Goal: Information Seeking & Learning: Learn about a topic

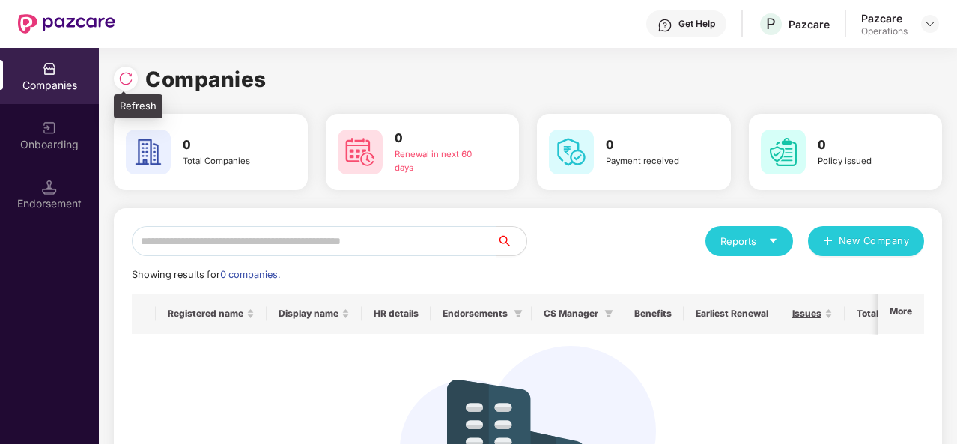
click at [129, 76] on img at bounding box center [125, 78] width 15 height 15
click at [127, 63] on div at bounding box center [129, 77] width 31 height 28
click at [130, 75] on img at bounding box center [125, 78] width 15 height 15
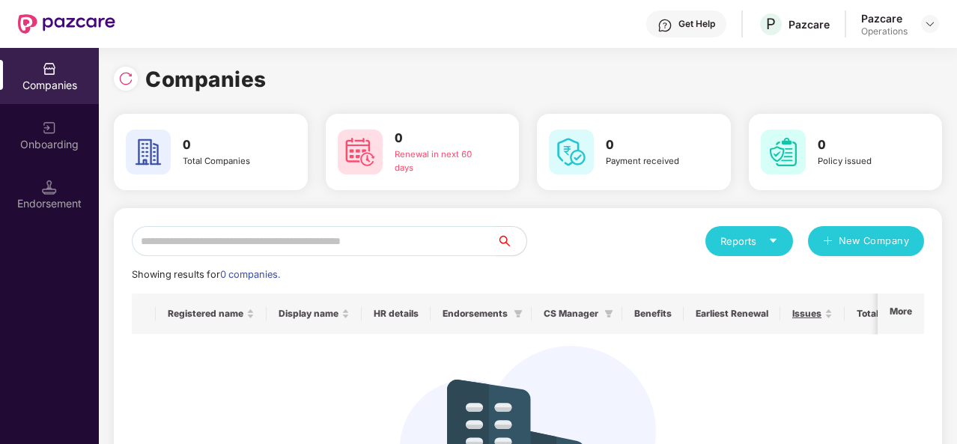
click at [130, 75] on img at bounding box center [125, 78] width 15 height 15
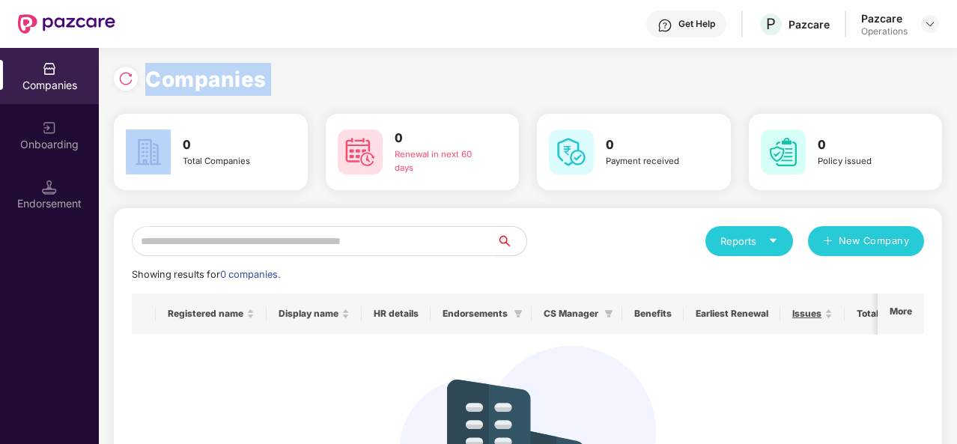
click at [130, 76] on img at bounding box center [125, 78] width 15 height 15
click at [130, 75] on img at bounding box center [125, 78] width 15 height 15
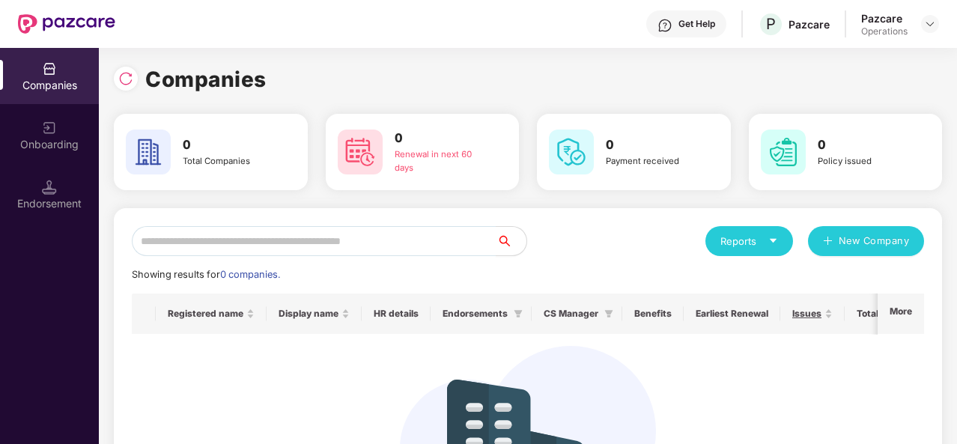
click at [130, 73] on img at bounding box center [125, 78] width 15 height 15
click at [130, 77] on img at bounding box center [125, 78] width 15 height 15
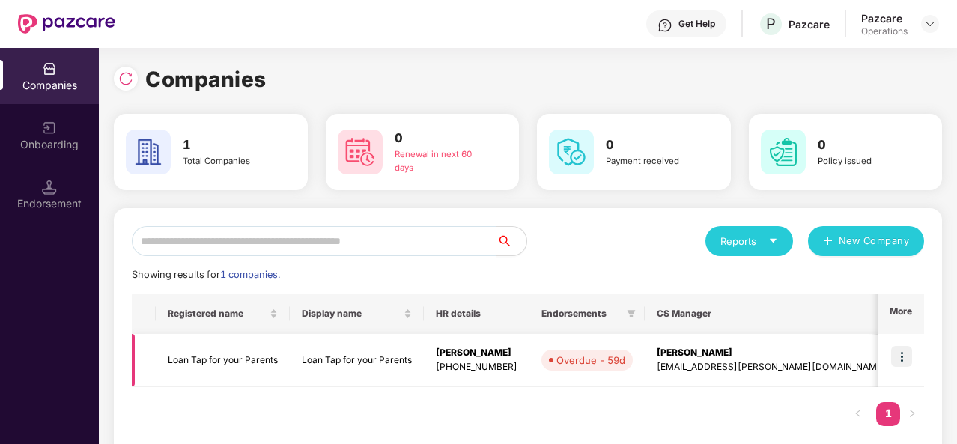
click at [897, 359] on img at bounding box center [901, 356] width 21 height 21
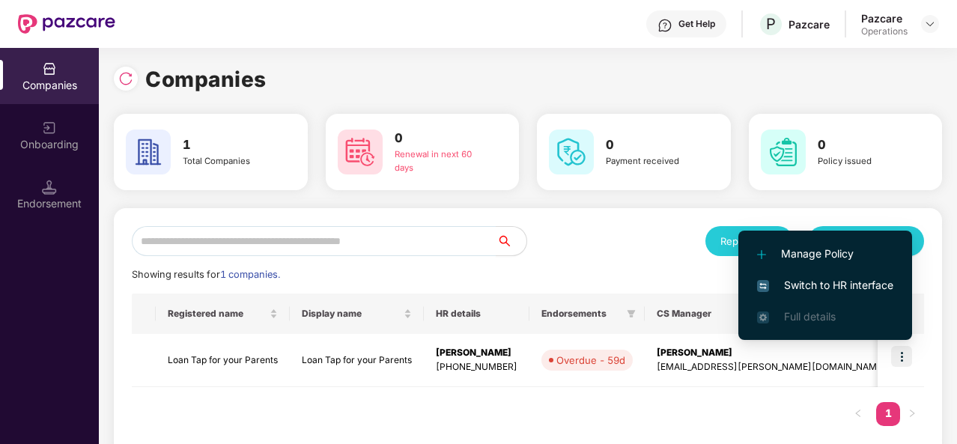
click at [828, 287] on span "Switch to HR interface" at bounding box center [825, 285] width 136 height 16
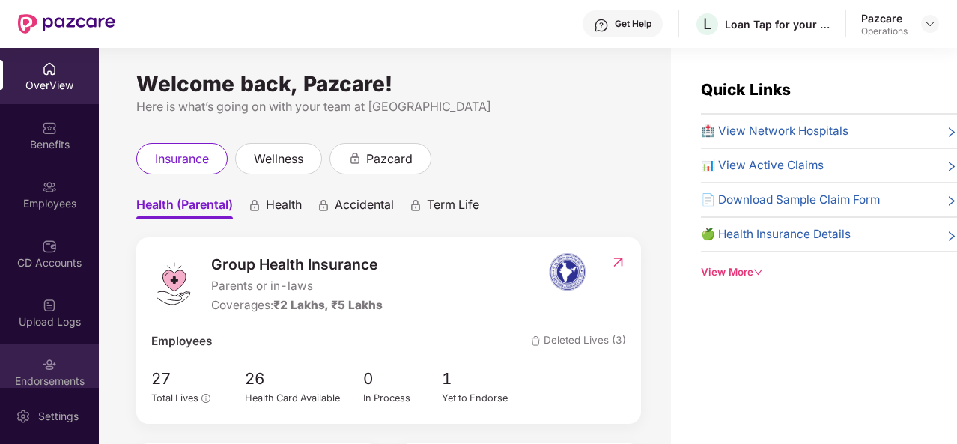
click at [42, 371] on img at bounding box center [49, 364] width 15 height 15
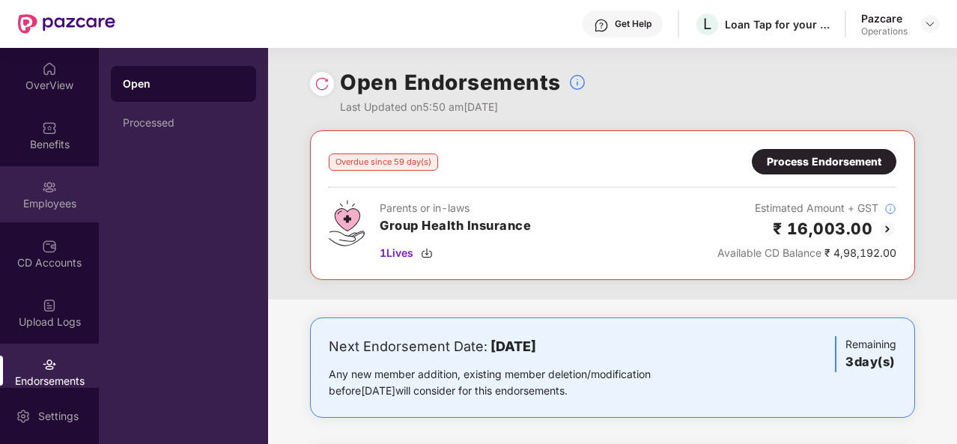
click at [36, 204] on div "Employees" at bounding box center [49, 203] width 99 height 15
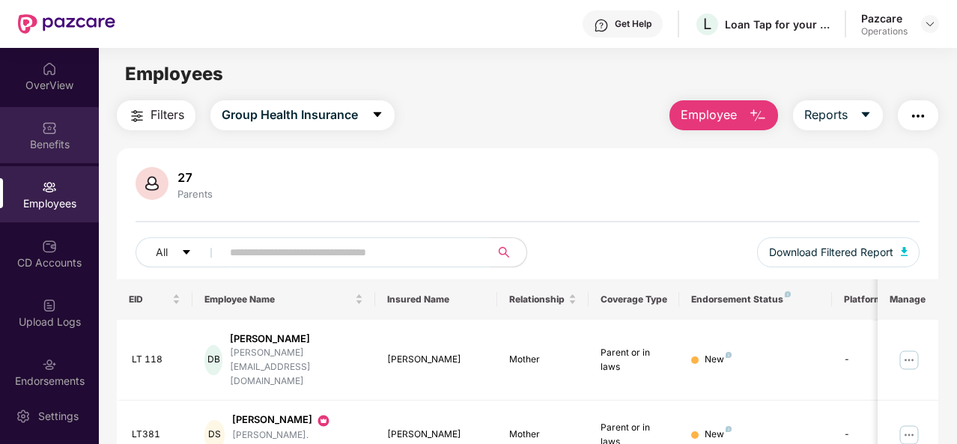
click at [44, 145] on div "Benefits" at bounding box center [49, 144] width 99 height 15
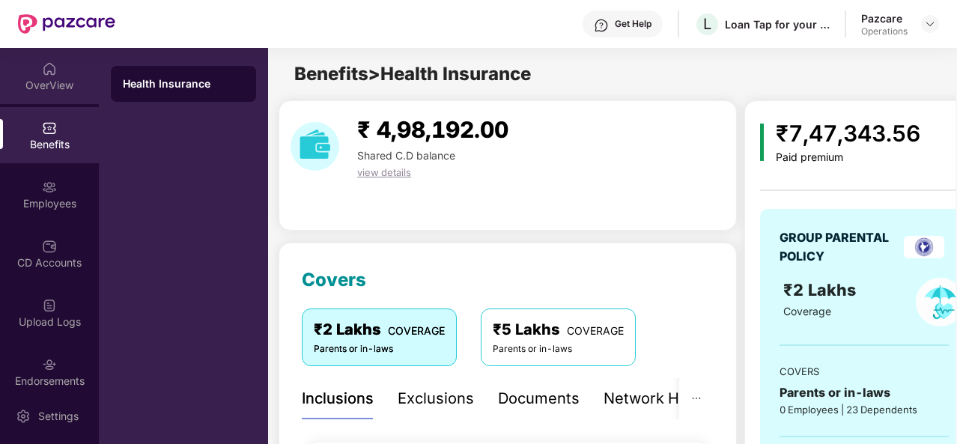
click at [40, 80] on div "OverView" at bounding box center [49, 85] width 99 height 15
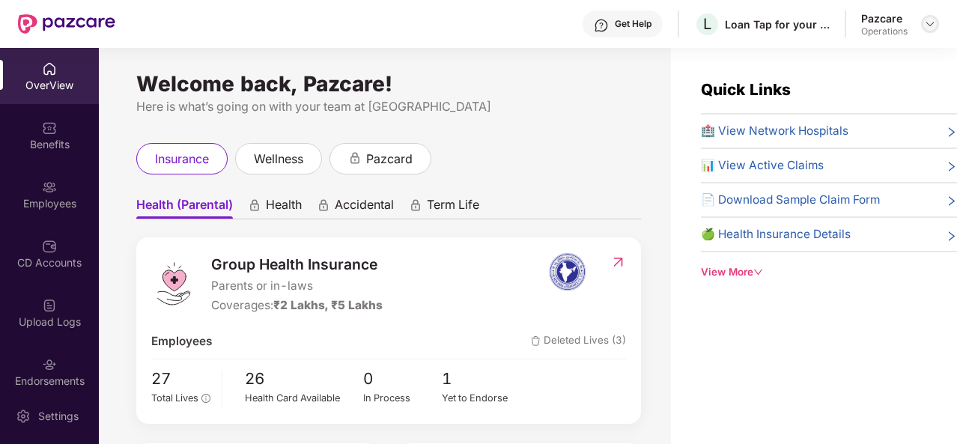
click at [930, 26] on img at bounding box center [930, 24] width 12 height 12
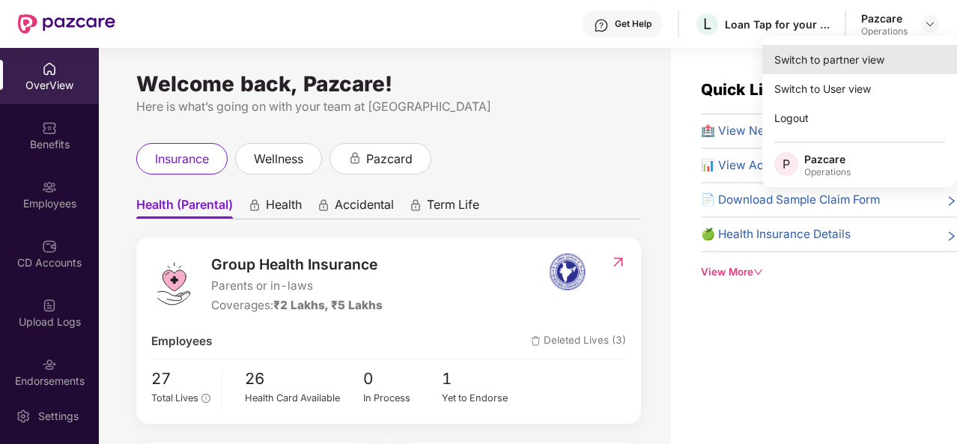
click at [842, 61] on div "Switch to partner view" at bounding box center [859, 59] width 195 height 29
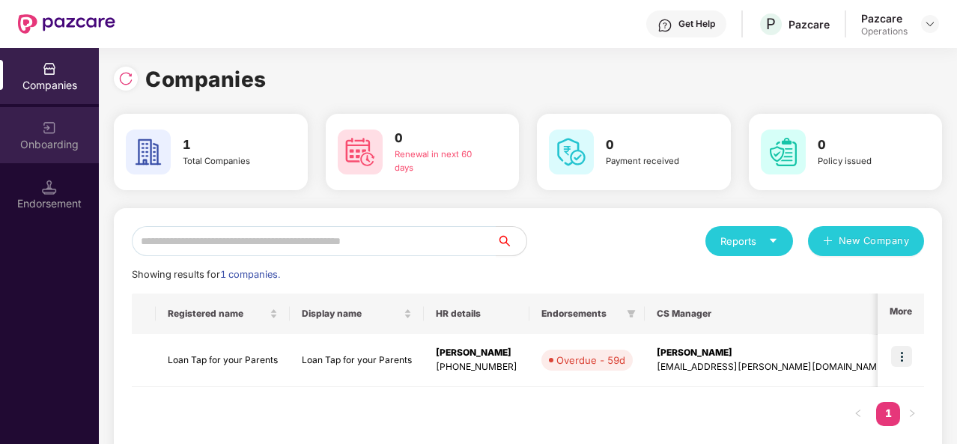
click at [42, 142] on div "Onboarding" at bounding box center [49, 144] width 99 height 15
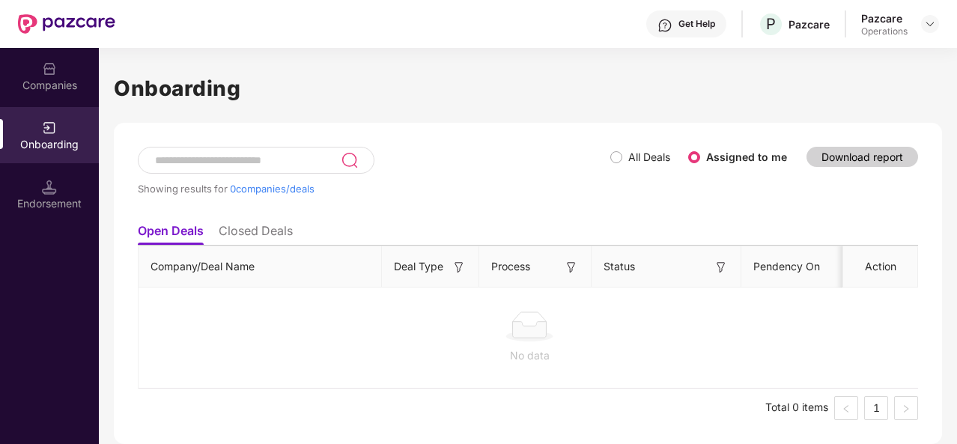
click at [42, 94] on div "Companies" at bounding box center [49, 76] width 99 height 56
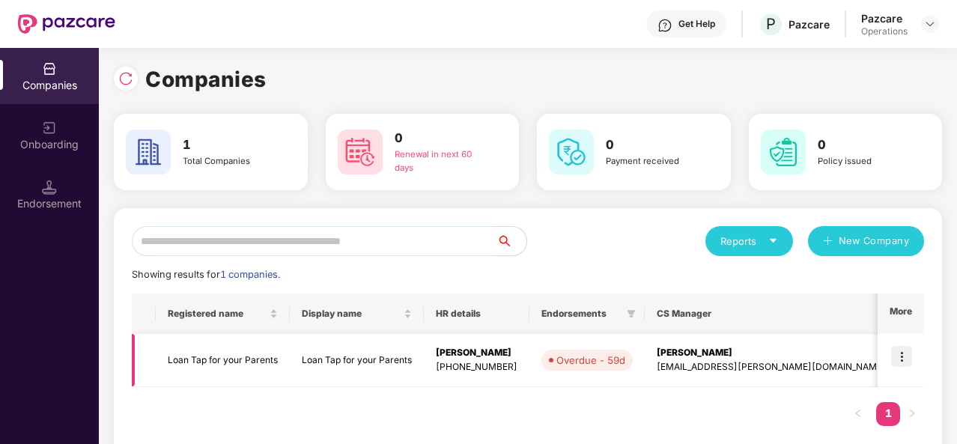
click at [204, 348] on td "Loan Tap for your Parents" at bounding box center [223, 360] width 134 height 53
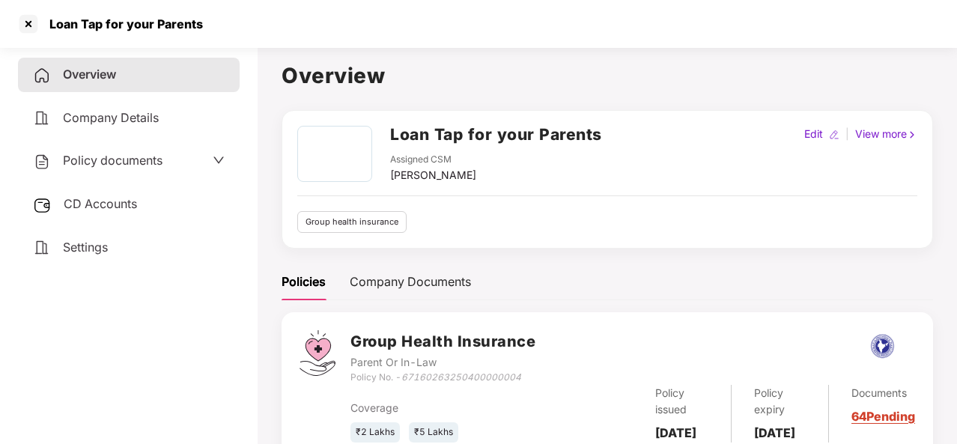
click at [110, 156] on span "Policy documents" at bounding box center [113, 160] width 100 height 15
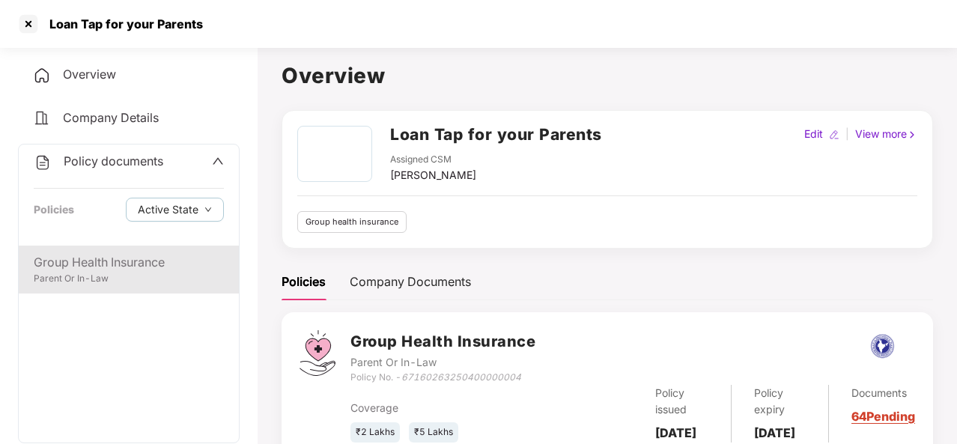
click at [104, 273] on div "Parent Or In-Law" at bounding box center [129, 279] width 190 height 14
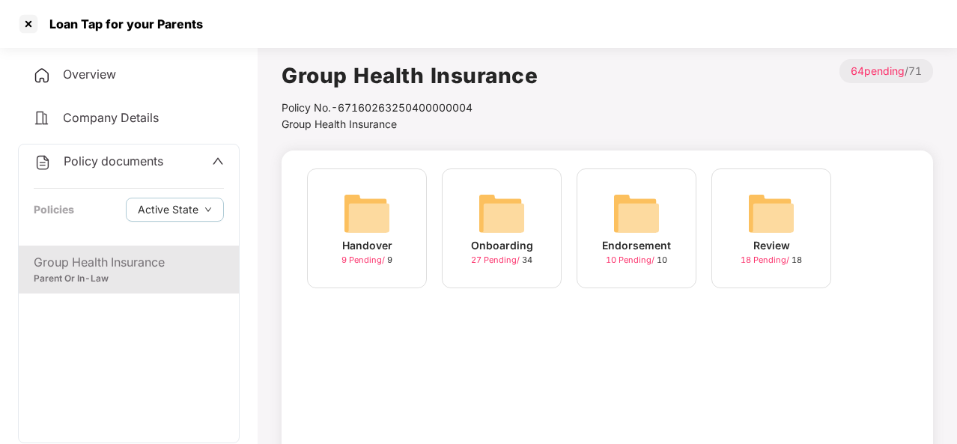
click at [489, 241] on div "Onboarding" at bounding box center [502, 245] width 62 height 16
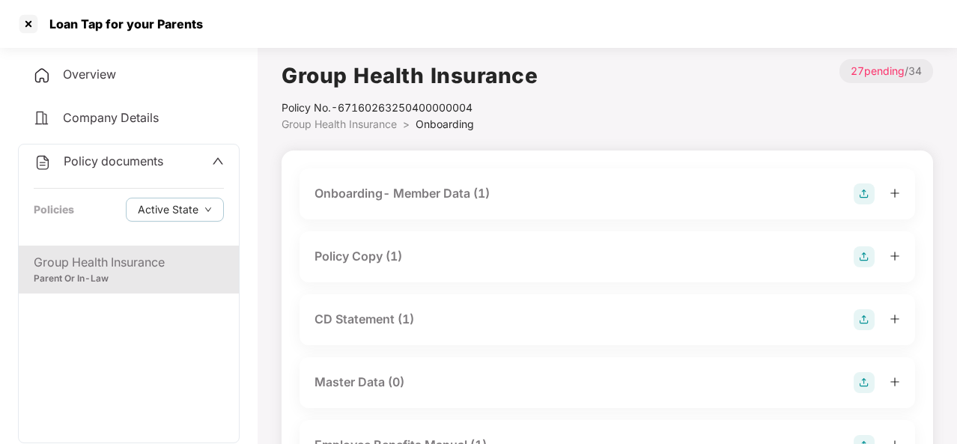
click at [864, 261] on img at bounding box center [864, 256] width 21 height 21
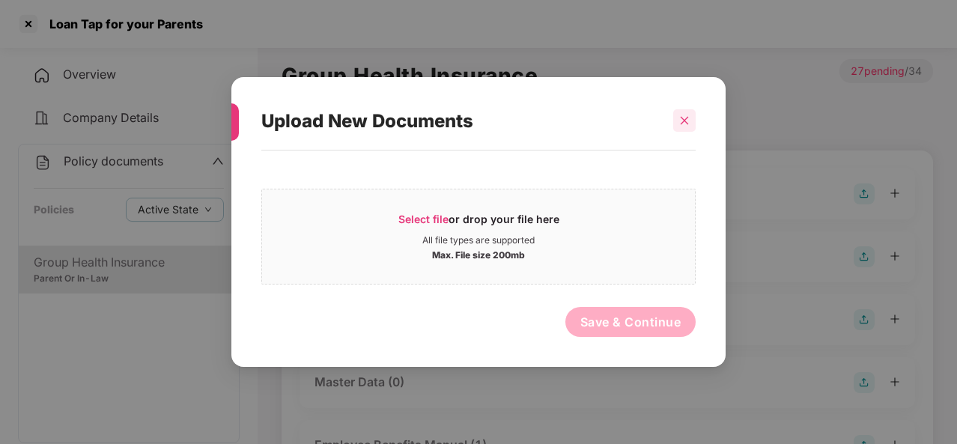
click at [687, 117] on icon "close" at bounding box center [684, 120] width 10 height 10
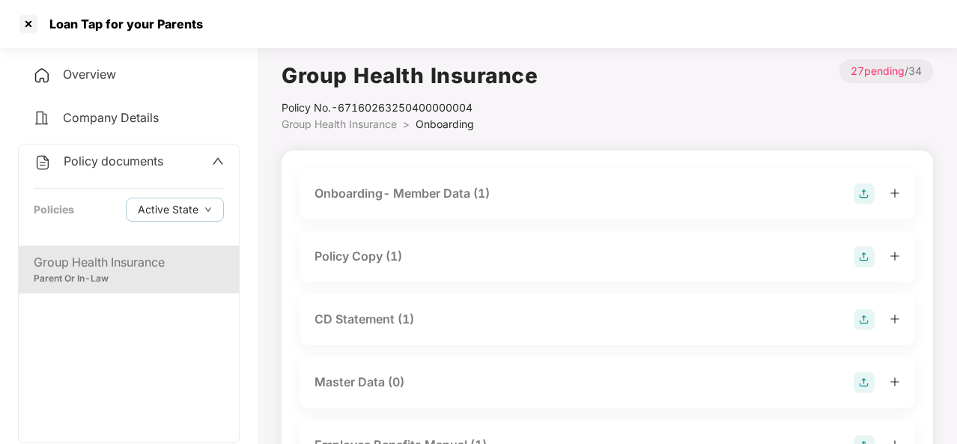
click at [353, 256] on div "Policy Copy (1)" at bounding box center [359, 256] width 88 height 19
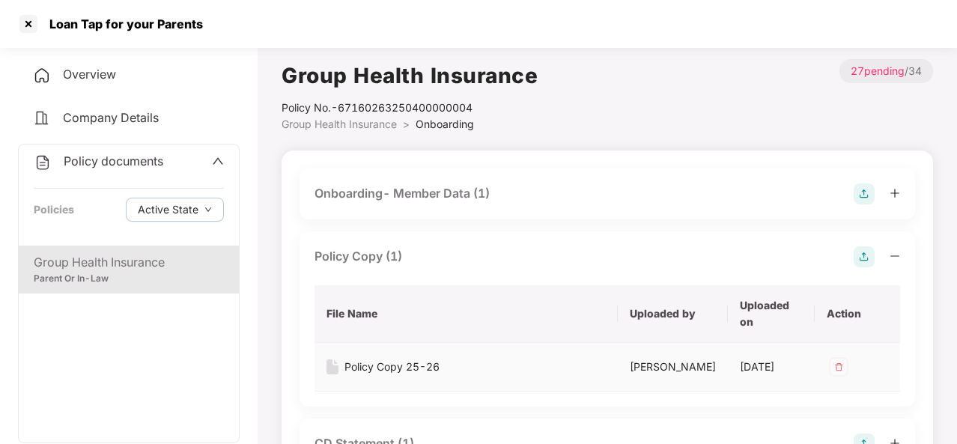
click at [392, 367] on div "Policy Copy 25-26" at bounding box center [391, 367] width 95 height 16
click at [366, 189] on div "Onboarding- Member Data (1)" at bounding box center [402, 193] width 175 height 19
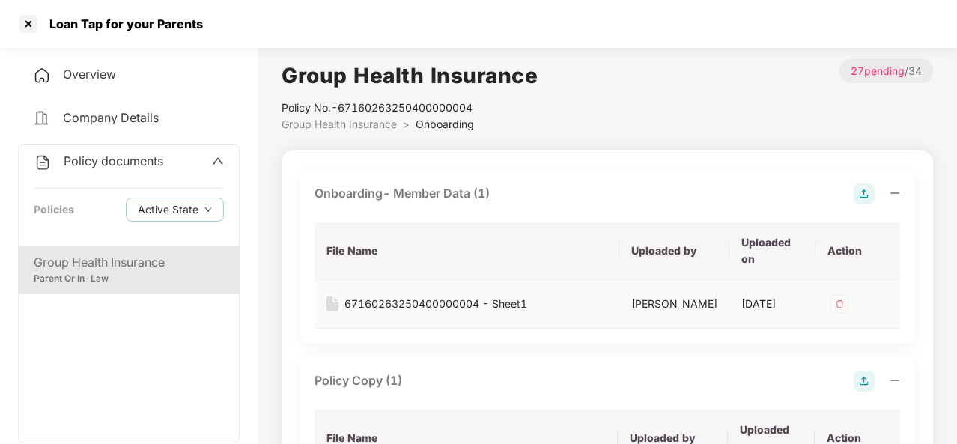
click at [385, 297] on div "67160263250400000004 - Sheet1" at bounding box center [435, 304] width 183 height 16
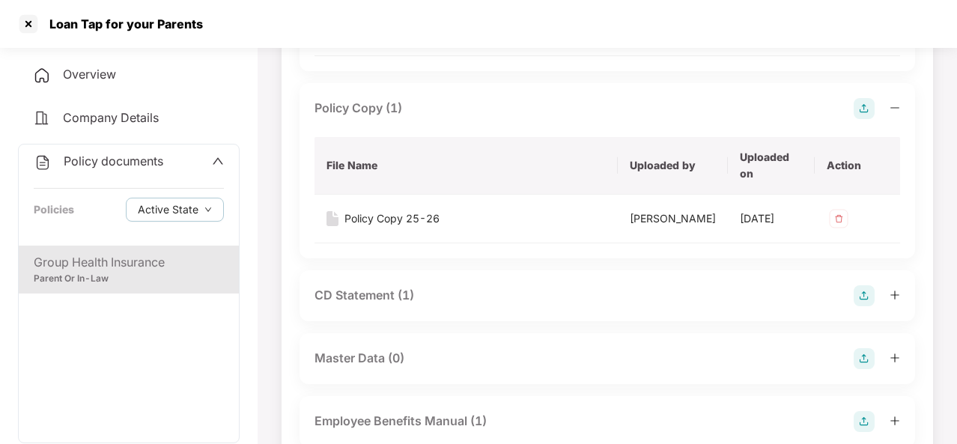
scroll to position [273, 0]
click at [349, 304] on div "CD Statement (1)" at bounding box center [365, 294] width 100 height 19
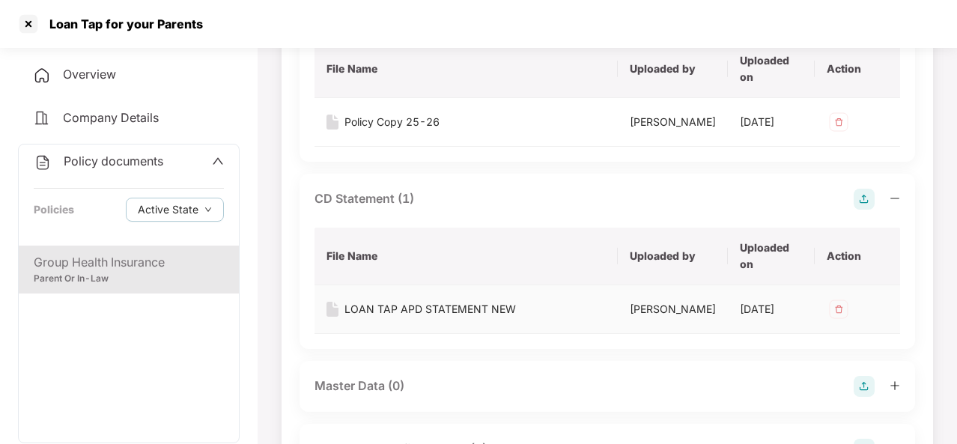
scroll to position [371, 0]
click at [377, 316] on div "LOAN TAP APD STATEMENT NEW" at bounding box center [429, 308] width 171 height 16
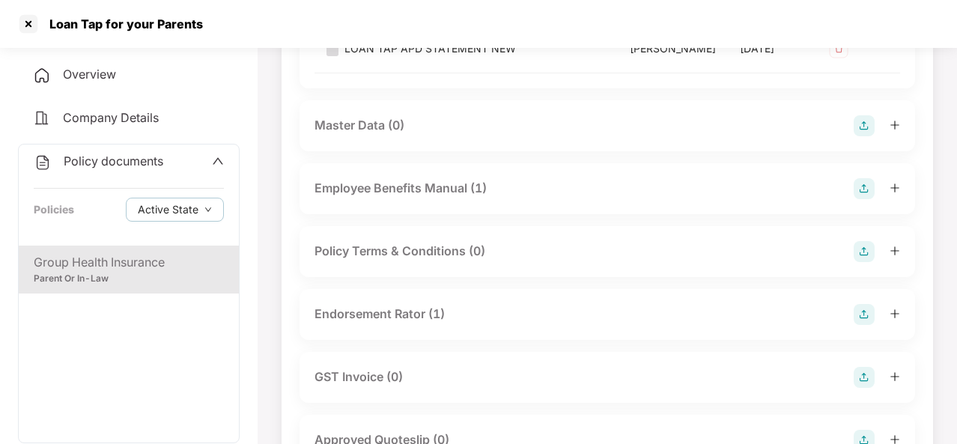
scroll to position [633, 0]
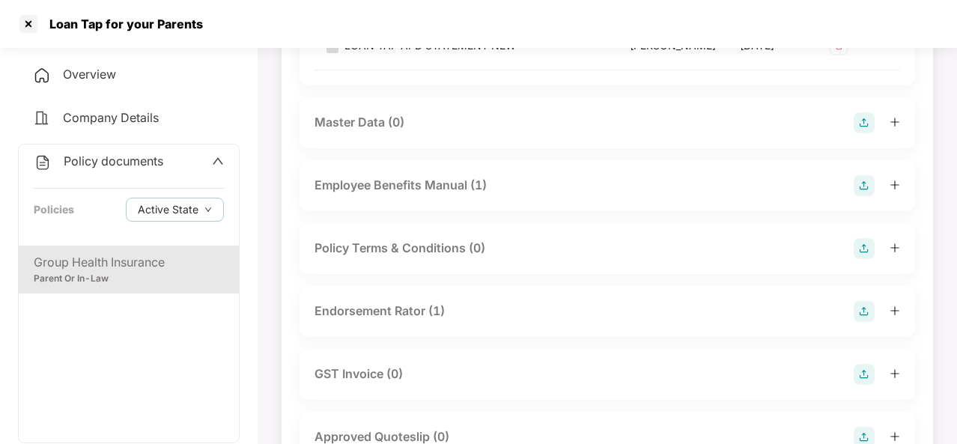
click at [362, 321] on div "Endorsement Rator (1)" at bounding box center [380, 311] width 130 height 19
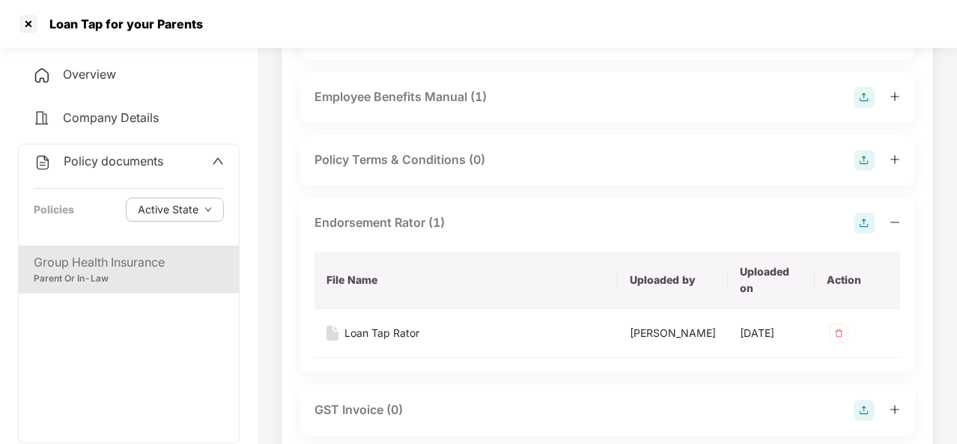
scroll to position [722, 0]
click at [377, 341] on div "Loan Tap Rator" at bounding box center [381, 332] width 75 height 16
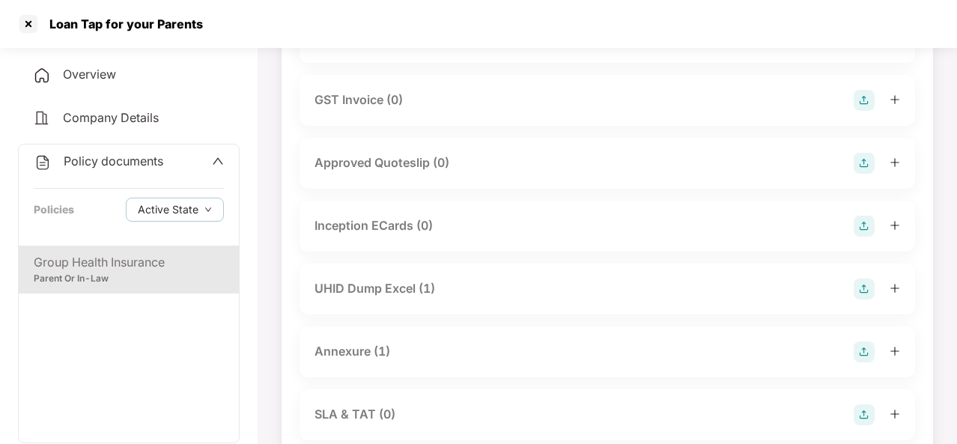
scroll to position [1033, 0]
click at [370, 297] on div "UHID Dump Excel (1)" at bounding box center [375, 287] width 121 height 19
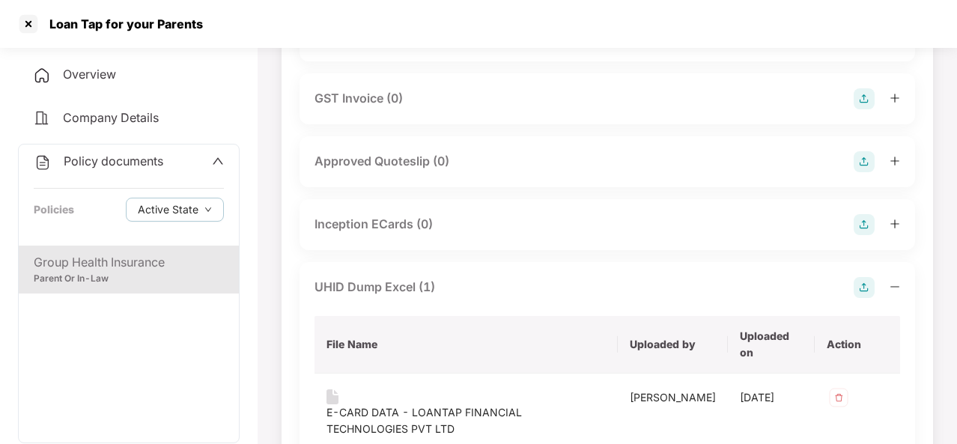
click at [367, 362] on div "UHID Dump Excel (1) File Name Uploaded by Uploaded on Action E-CARD DATA - LOAN…" at bounding box center [608, 363] width 616 height 203
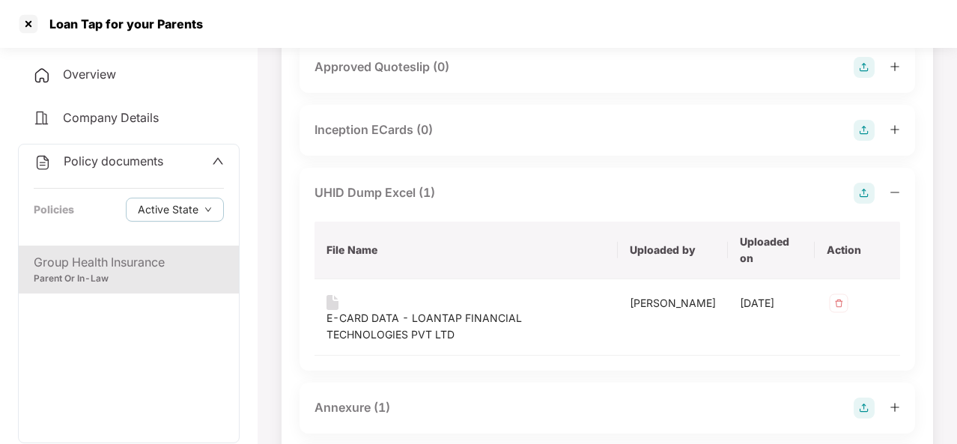
scroll to position [1129, 0]
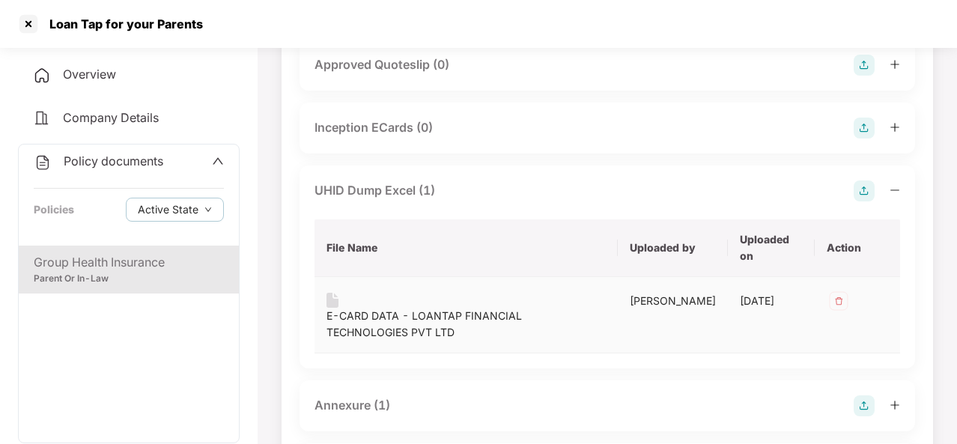
click at [359, 341] on div "E-CARD DATA - LOANTAP FINANCIAL TECHNOLOGIES PVT LTD" at bounding box center [466, 324] width 279 height 33
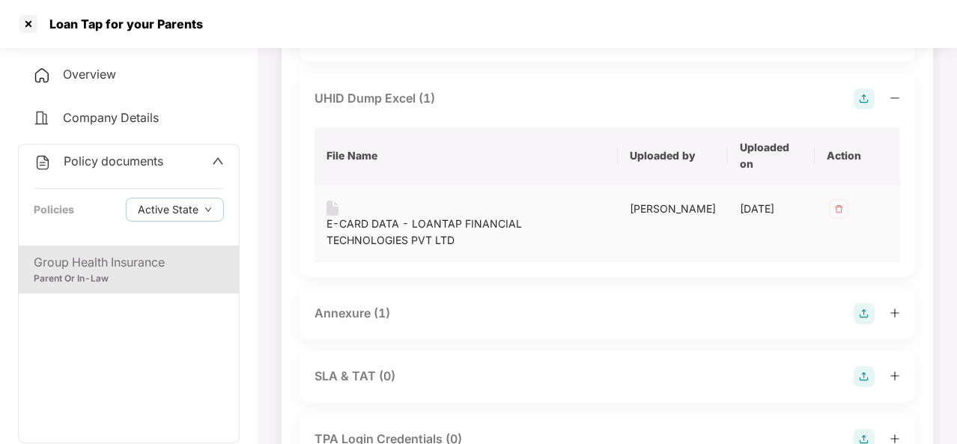
scroll to position [1226, 0]
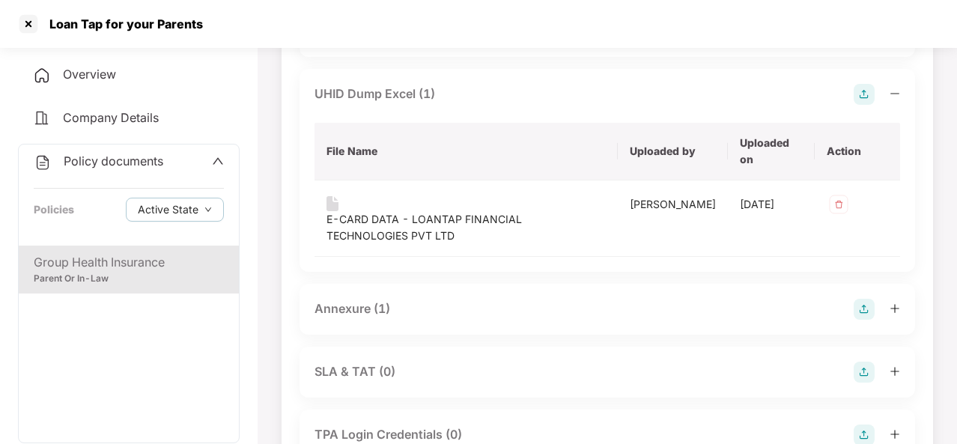
click at [352, 318] on div "Annexure (1)" at bounding box center [353, 309] width 76 height 19
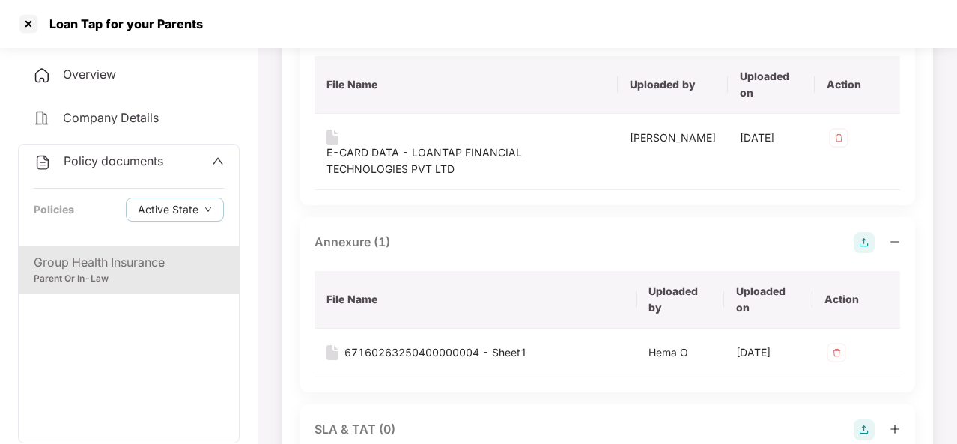
scroll to position [1311, 0]
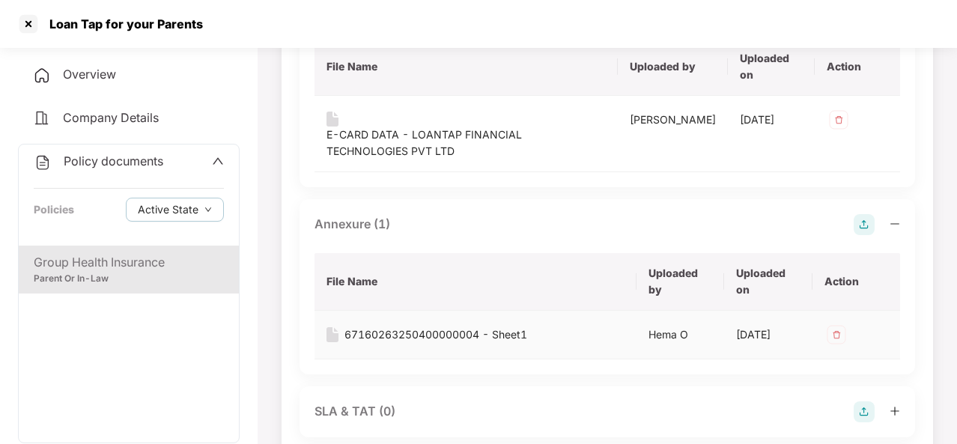
click at [365, 343] on div "67160263250400000004 - Sheet1" at bounding box center [435, 335] width 183 height 16
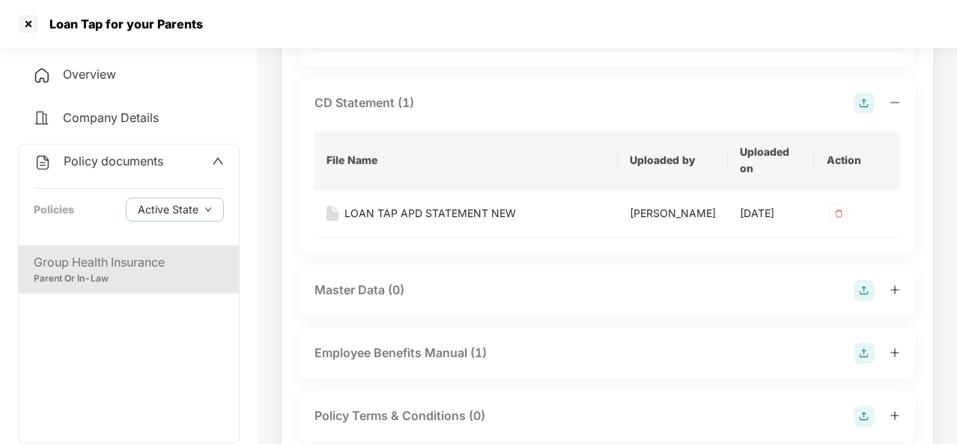
scroll to position [466, 0]
click at [365, 362] on div "Employee Benefits Manual (1)" at bounding box center [401, 352] width 172 height 19
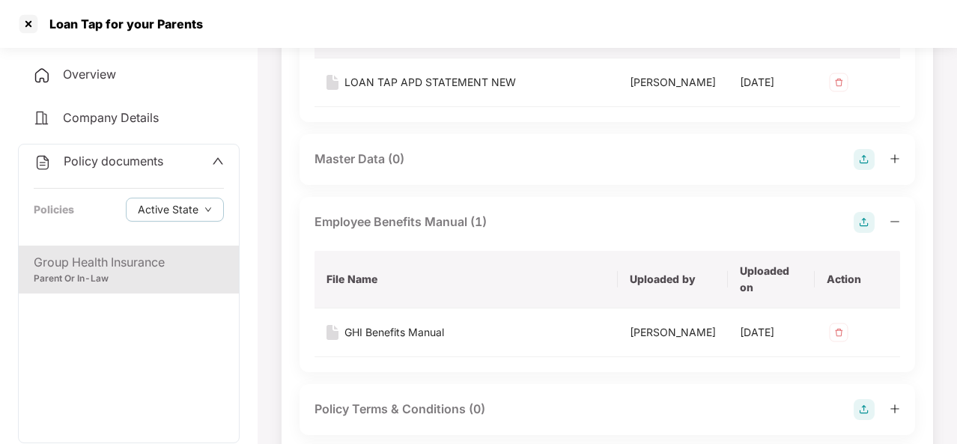
scroll to position [599, 0]
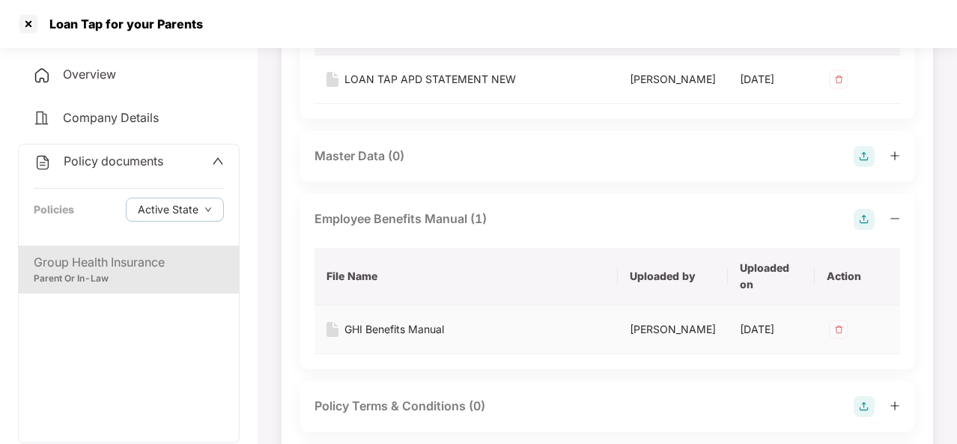
click at [376, 338] on div "GHI Benefits Manual" at bounding box center [394, 329] width 100 height 16
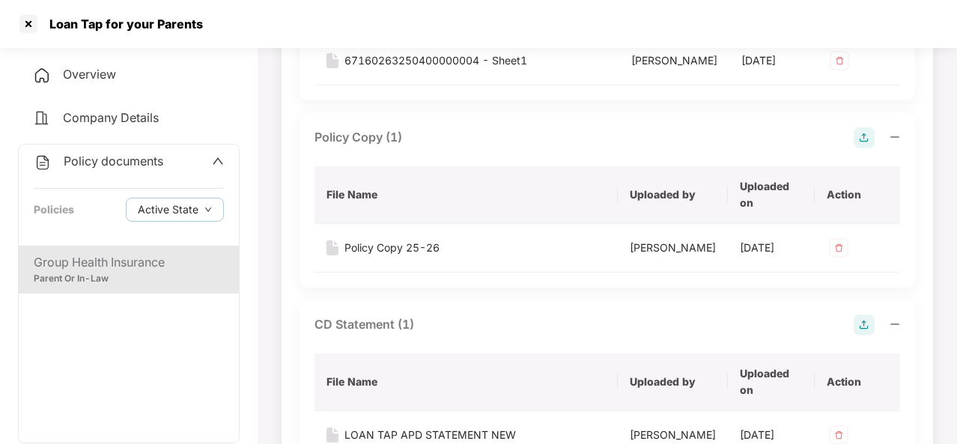
scroll to position [0, 0]
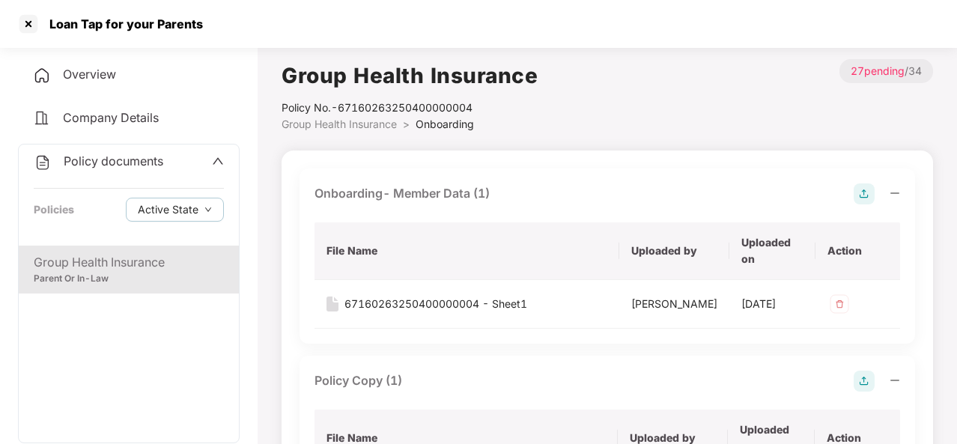
click at [88, 171] on div "Policy documents Policies Active State" at bounding box center [129, 195] width 220 height 101
click at [217, 157] on icon "up" at bounding box center [218, 161] width 12 height 12
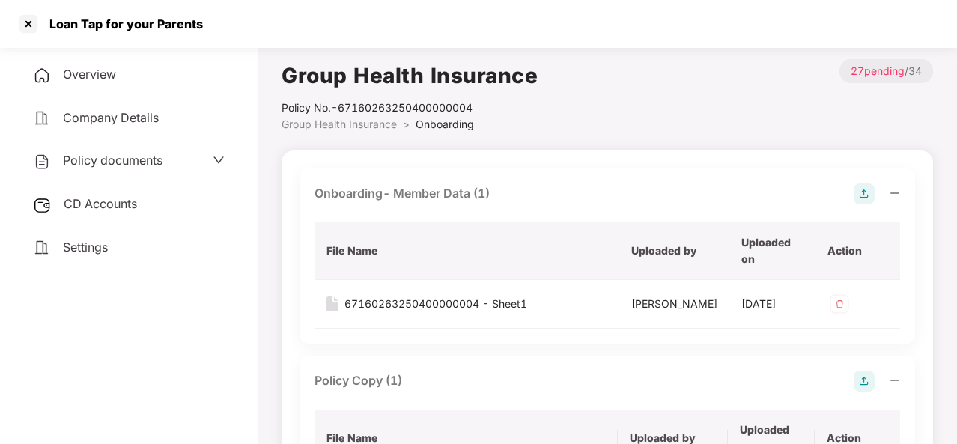
click at [130, 160] on span "Policy documents" at bounding box center [113, 160] width 100 height 15
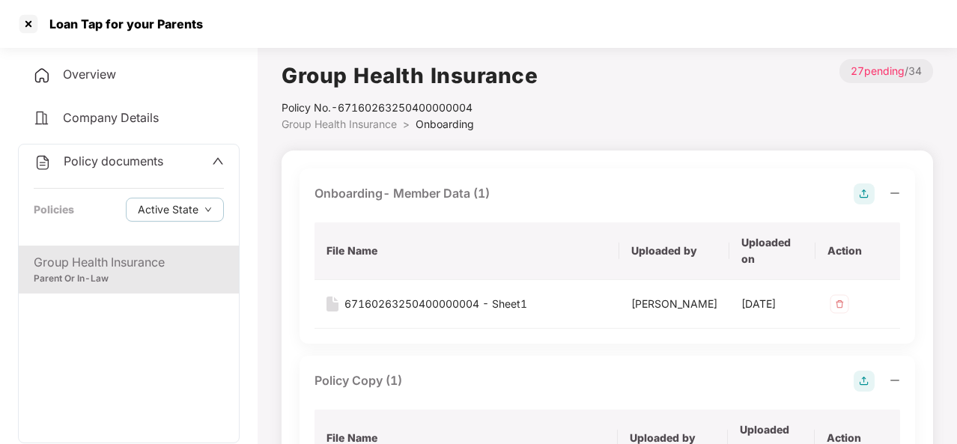
click at [121, 73] on div "Overview" at bounding box center [129, 75] width 222 height 34
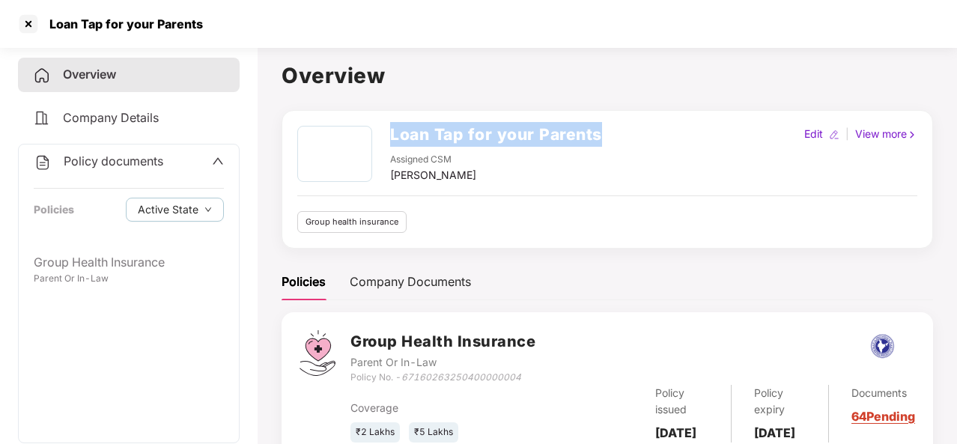
drag, startPoint x: 388, startPoint y: 133, endPoint x: 622, endPoint y: 125, distance: 233.8
click at [622, 125] on div "Loan Tap for your Parents Assigned CSM [PERSON_NAME] Edit | View more Group hea…" at bounding box center [608, 179] width 652 height 139
copy h2 "Loan Tap for your Parents"
click at [464, 133] on h2 "Loan Tap for your Parents" at bounding box center [496, 134] width 212 height 25
drag, startPoint x: 464, startPoint y: 133, endPoint x: 382, endPoint y: 113, distance: 84.6
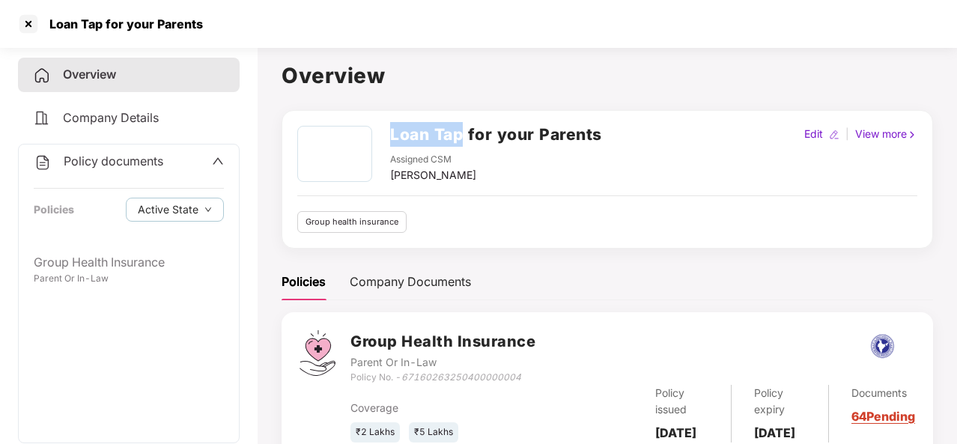
click at [382, 113] on div "Loan Tap for your Parents Assigned CSM [PERSON_NAME] Edit | View more Group hea…" at bounding box center [608, 179] width 652 height 139
copy h2 "Loan Tap"
click at [106, 76] on span "Overview" at bounding box center [89, 74] width 53 height 15
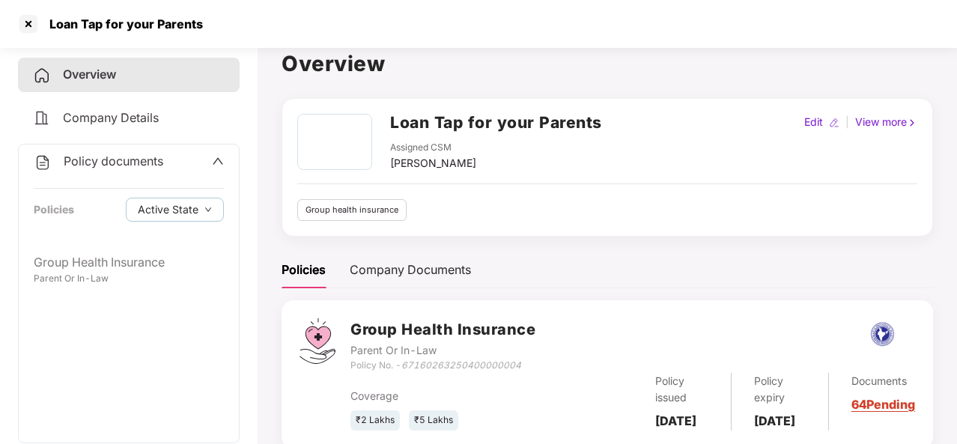
scroll to position [70, 0]
